Goal: Information Seeking & Learning: Understand process/instructions

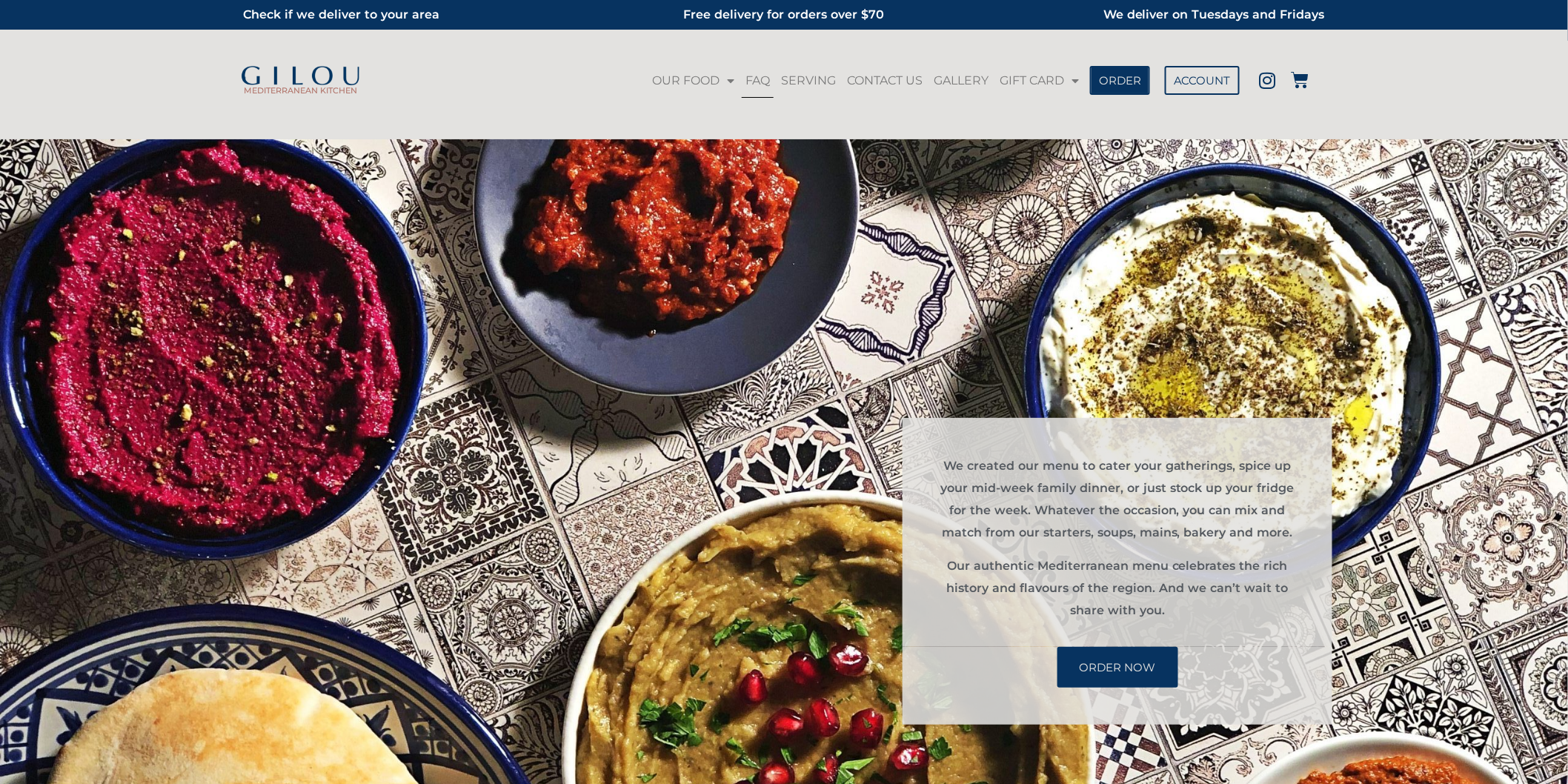
click at [764, 76] on link "FAQ" at bounding box center [758, 81] width 32 height 34
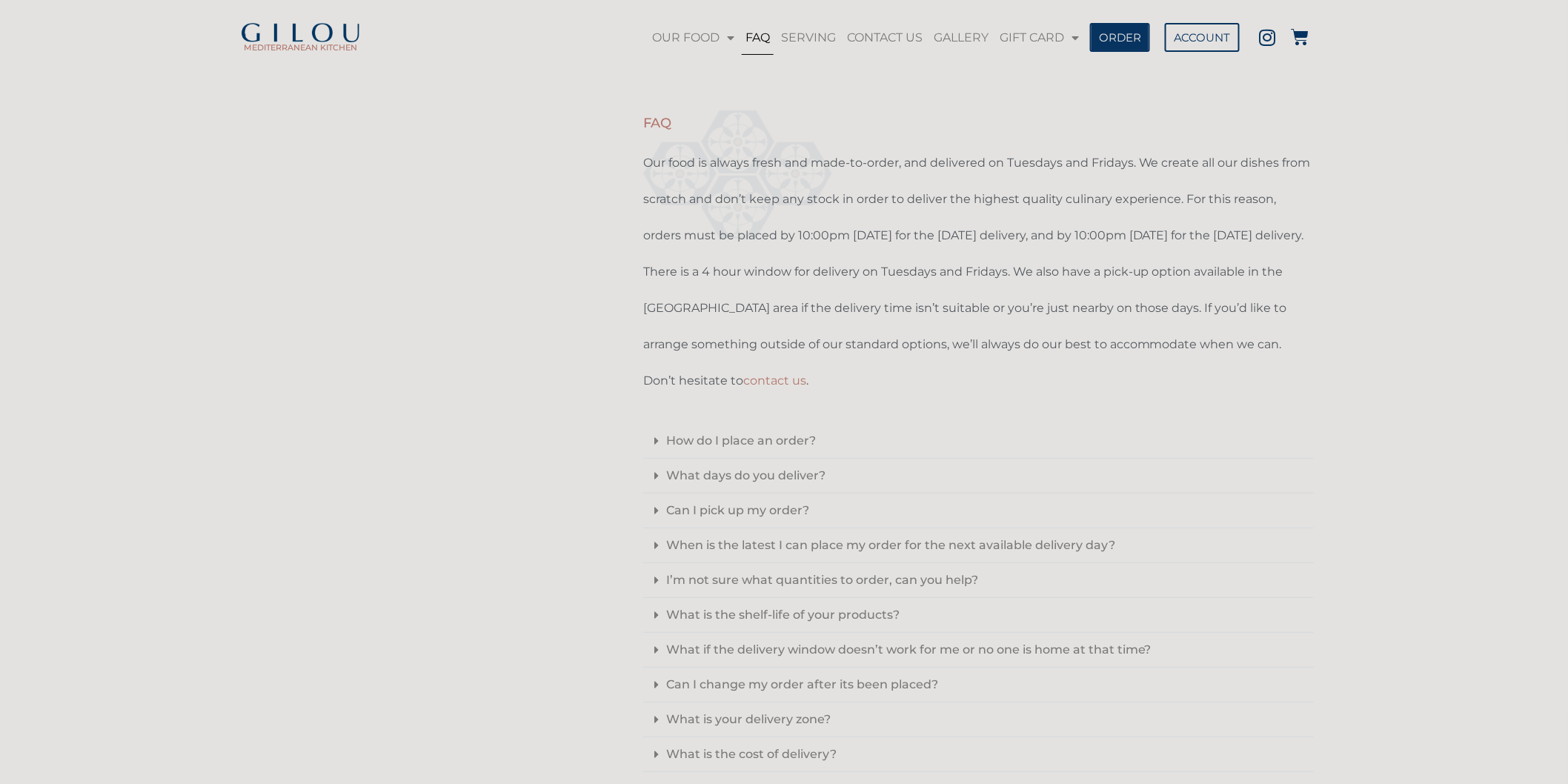
scroll to position [63, 0]
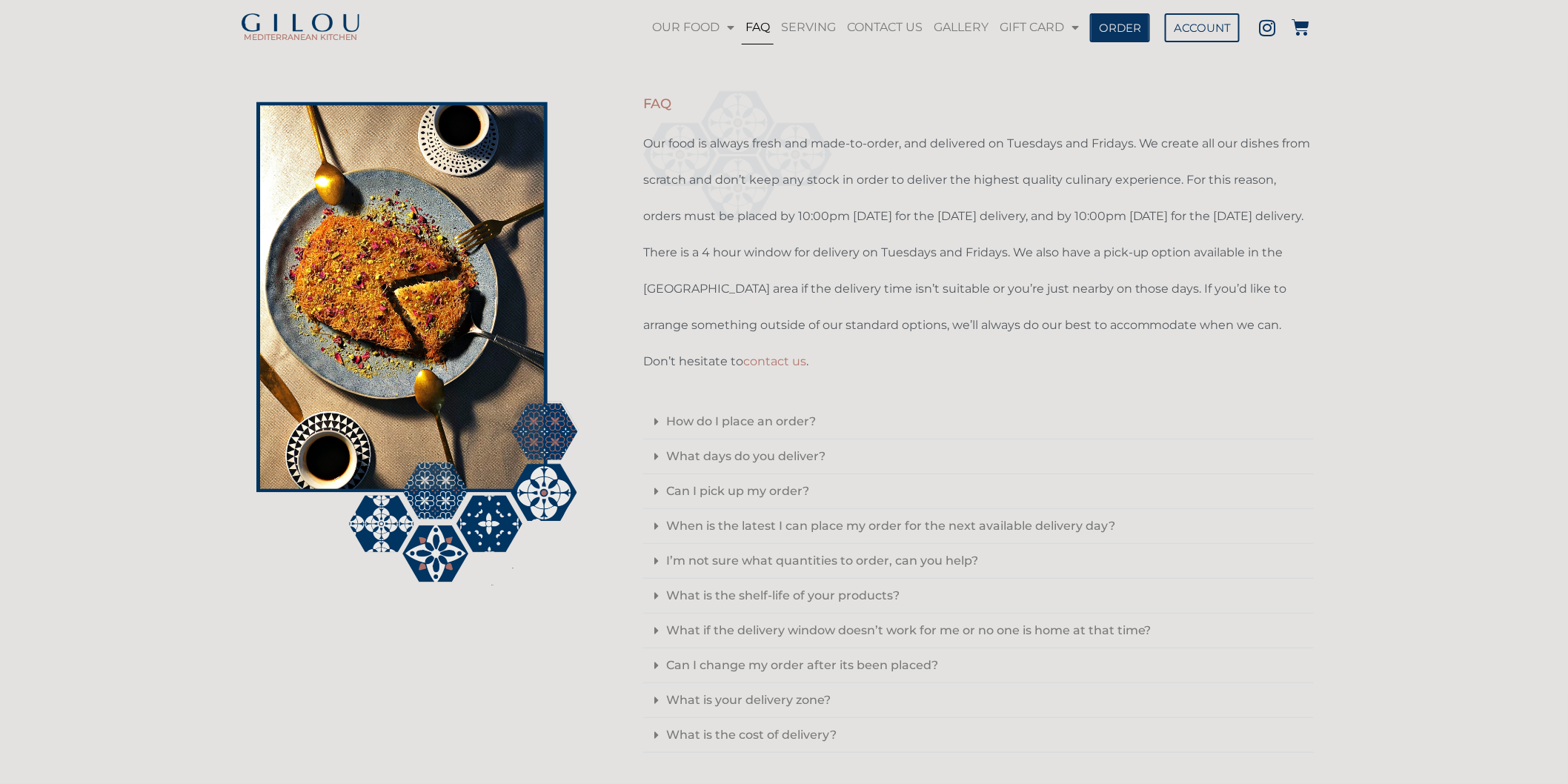
click at [750, 458] on link "What days do you deliver?" at bounding box center [746, 456] width 159 height 14
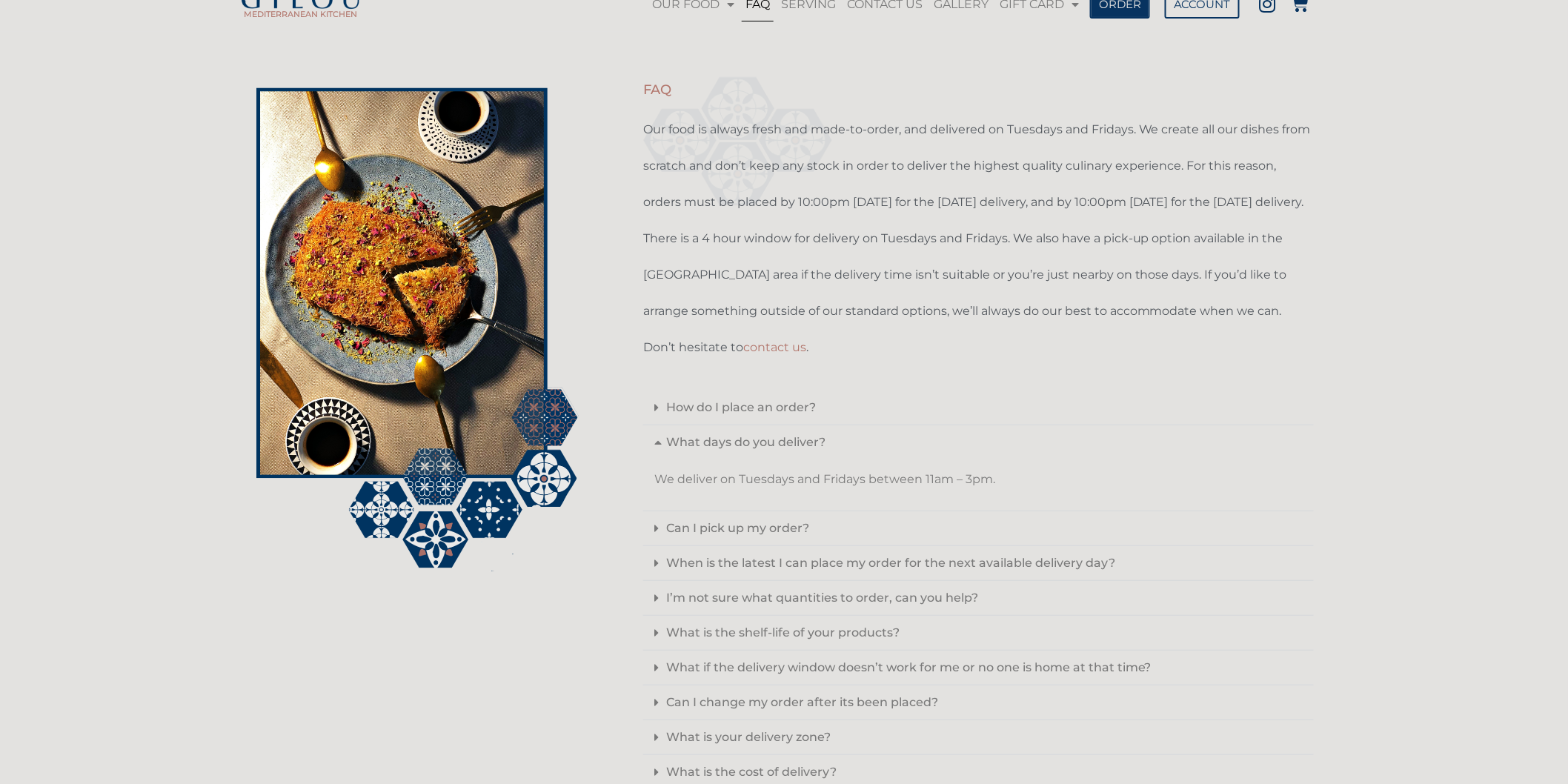
scroll to position [114, 0]
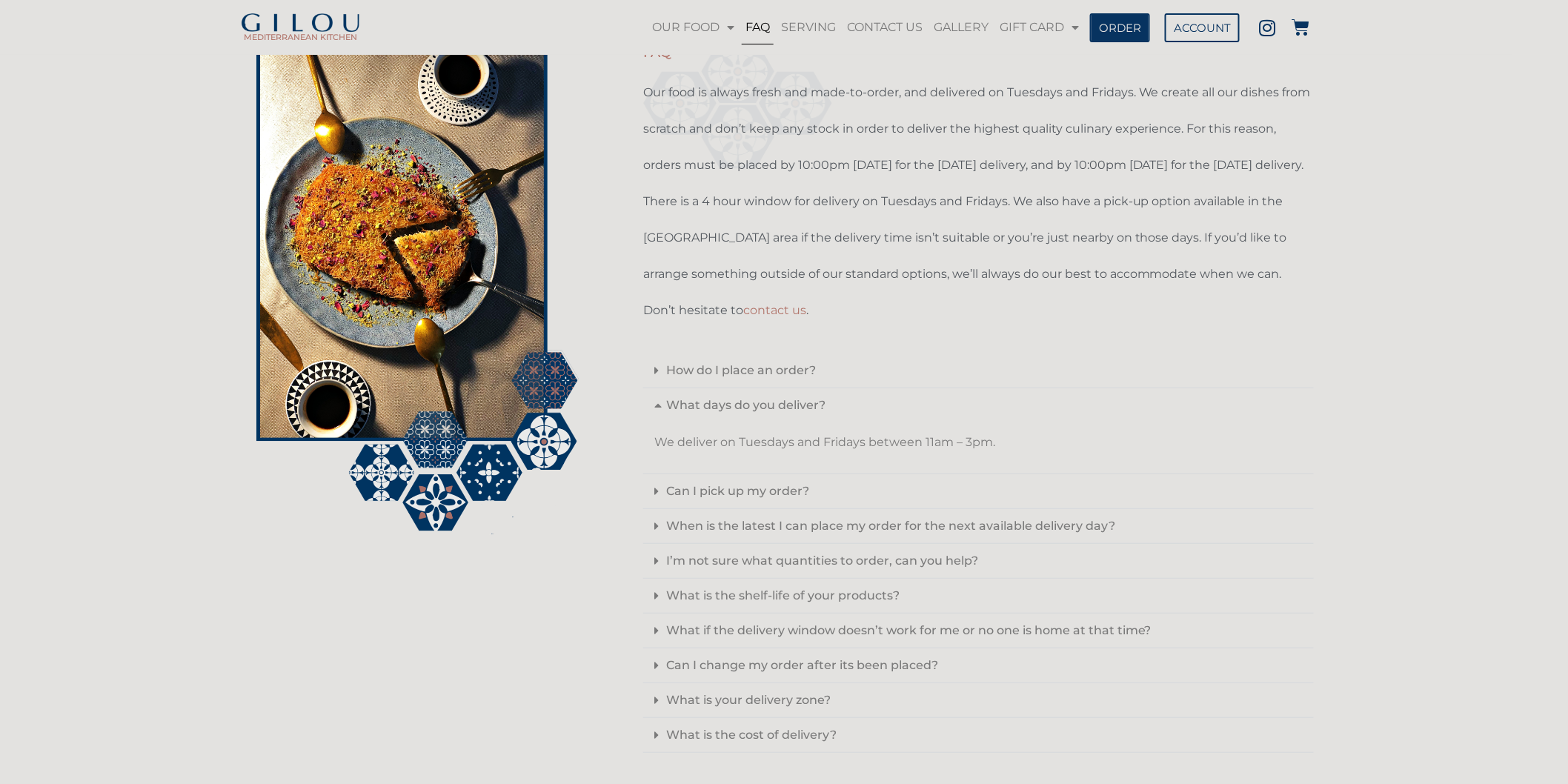
click at [728, 484] on link "Can I pick up my order?" at bounding box center [738, 491] width 143 height 14
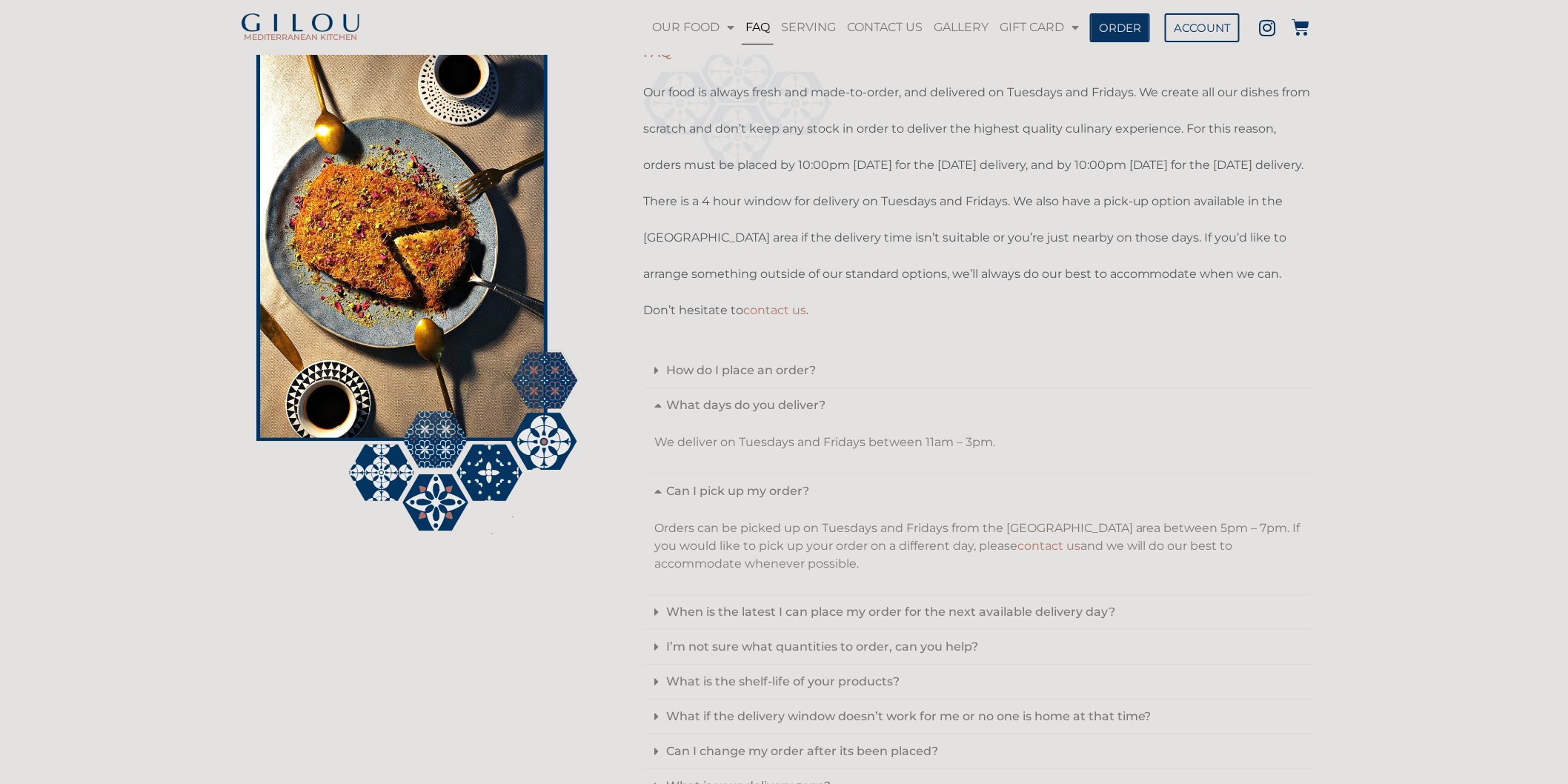
click at [878, 607] on link "When is the latest I can place my order for the next available delivery day?" at bounding box center [890, 612] width 449 height 14
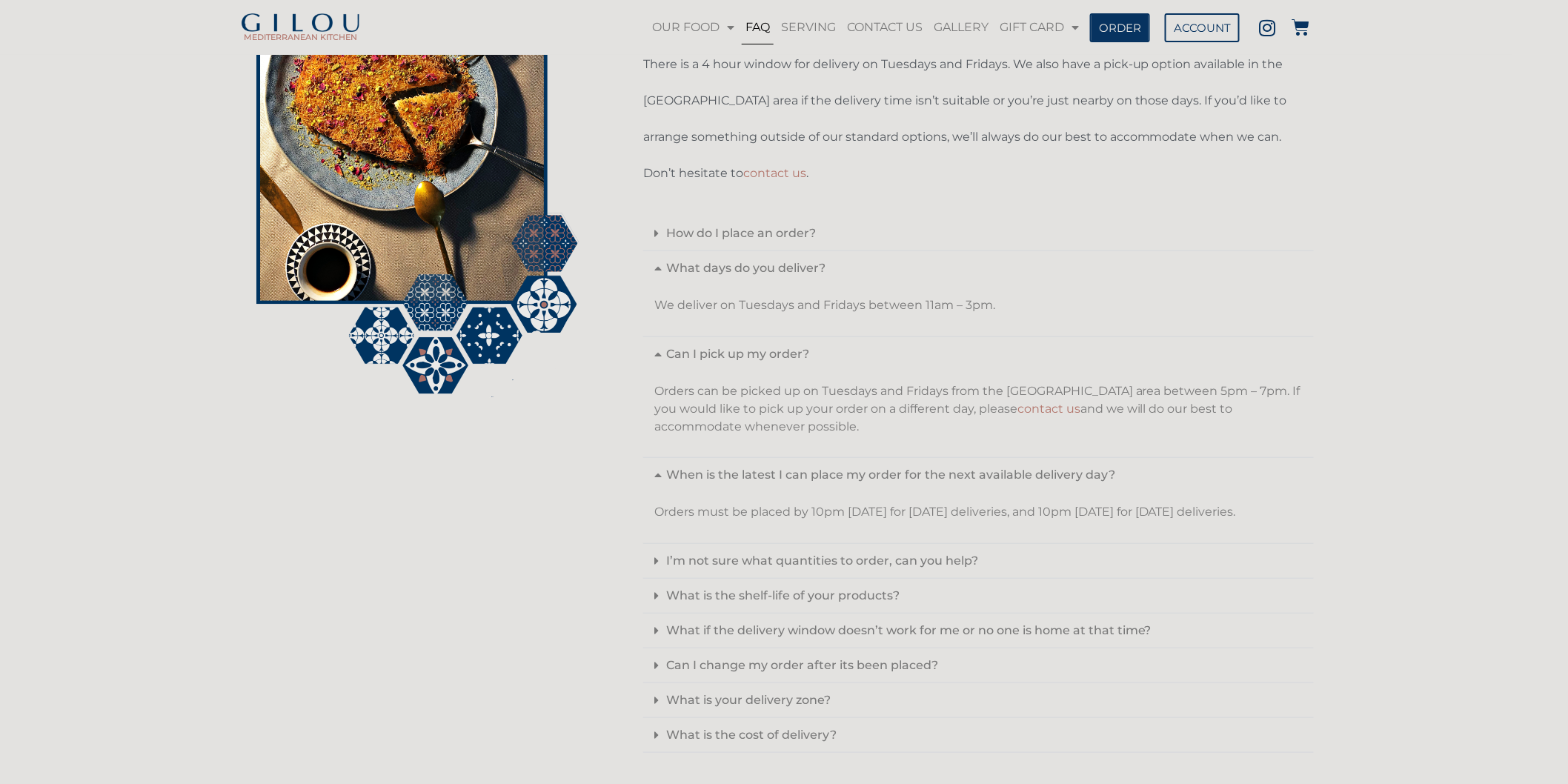
click at [766, 737] on link "What is the cost of delivery?" at bounding box center [751, 735] width 170 height 14
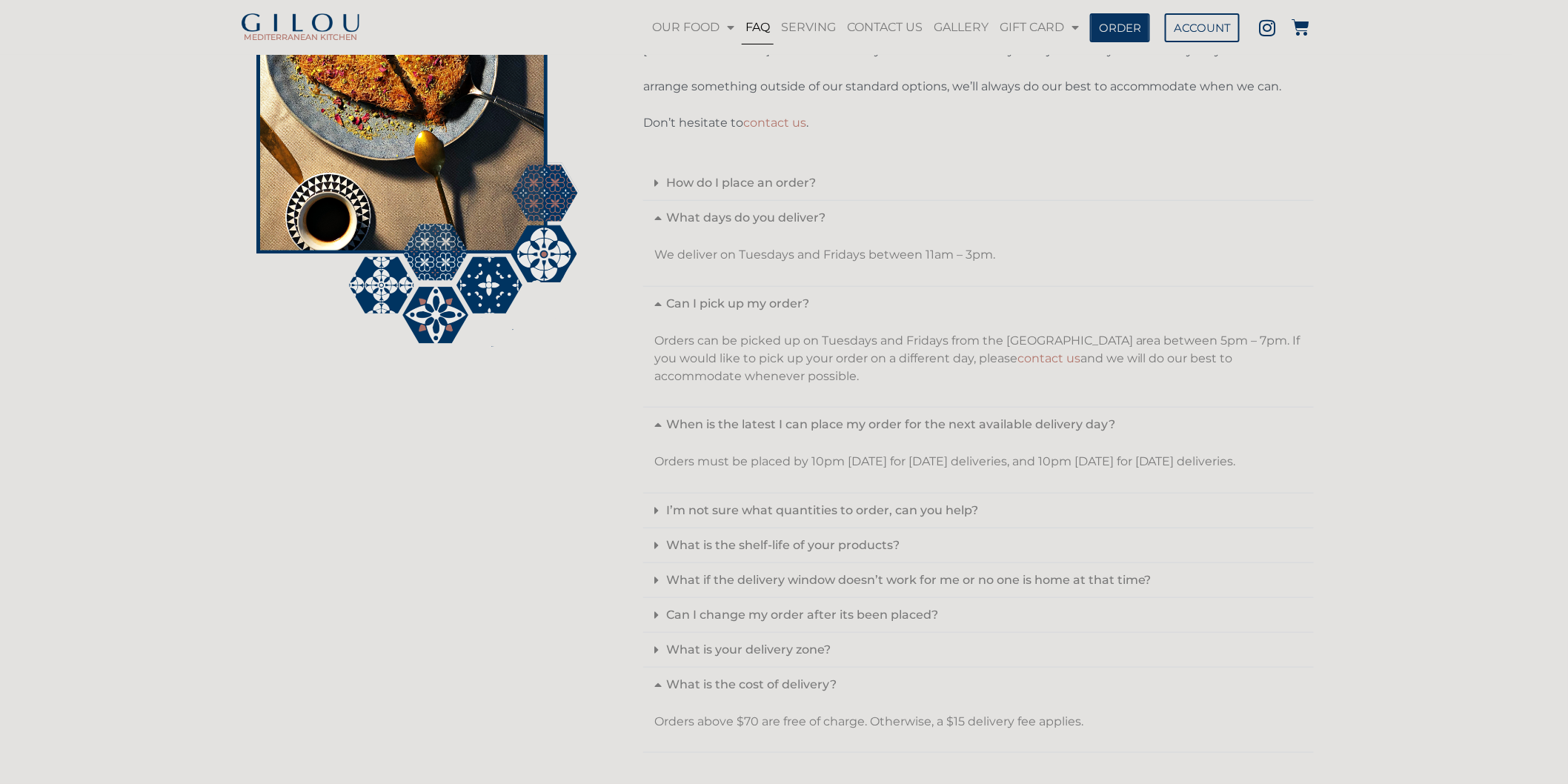
scroll to position [319, 0]
drag, startPoint x: 682, startPoint y: 720, endPoint x: 780, endPoint y: 726, distance: 98.2
click at [780, 726] on p "Orders above $70 are free of charge. Otherwise, a $15 delivery fee applies." at bounding box center [978, 722] width 648 height 18
